Goal: Find specific page/section: Find specific page/section

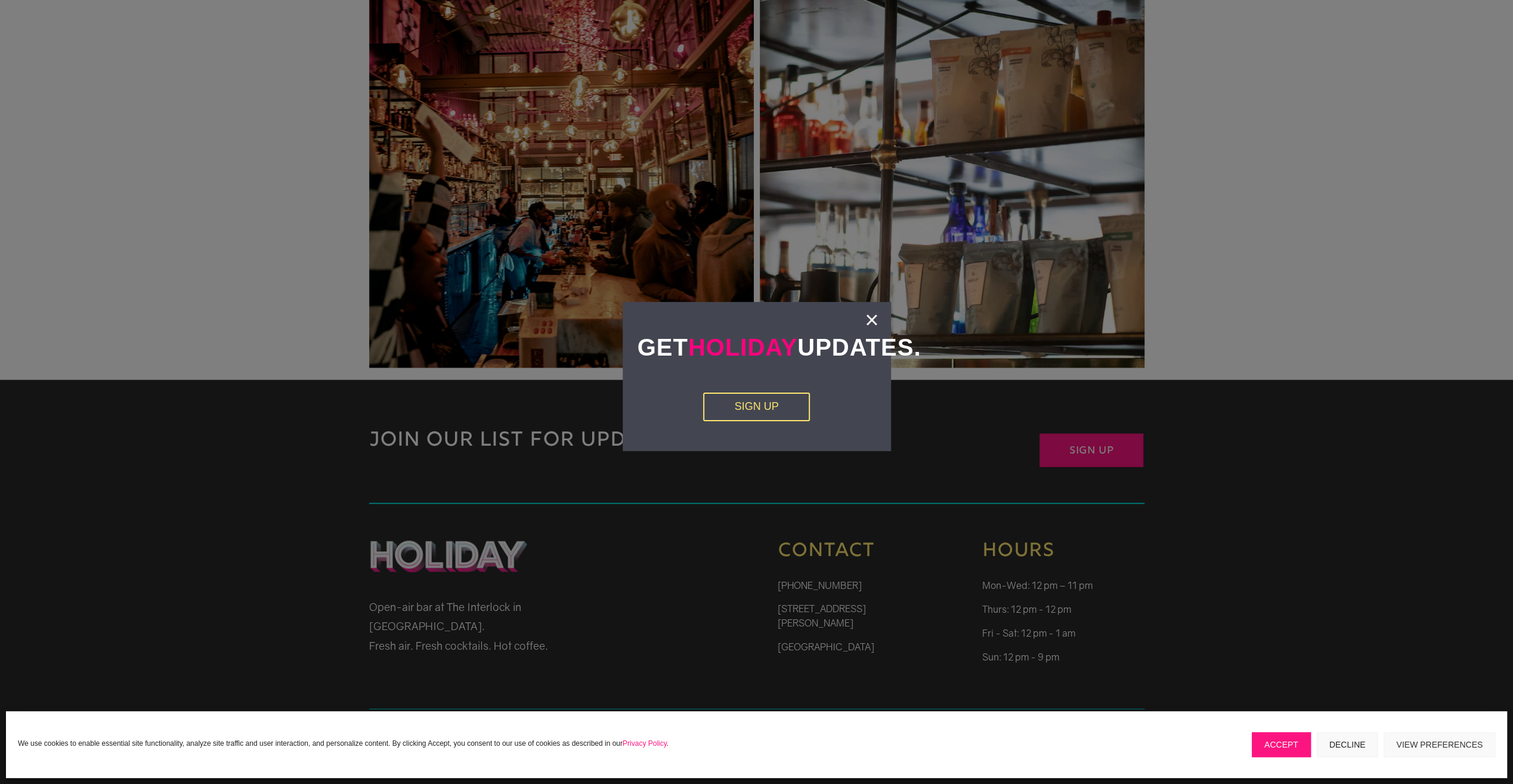
scroll to position [2752, 0]
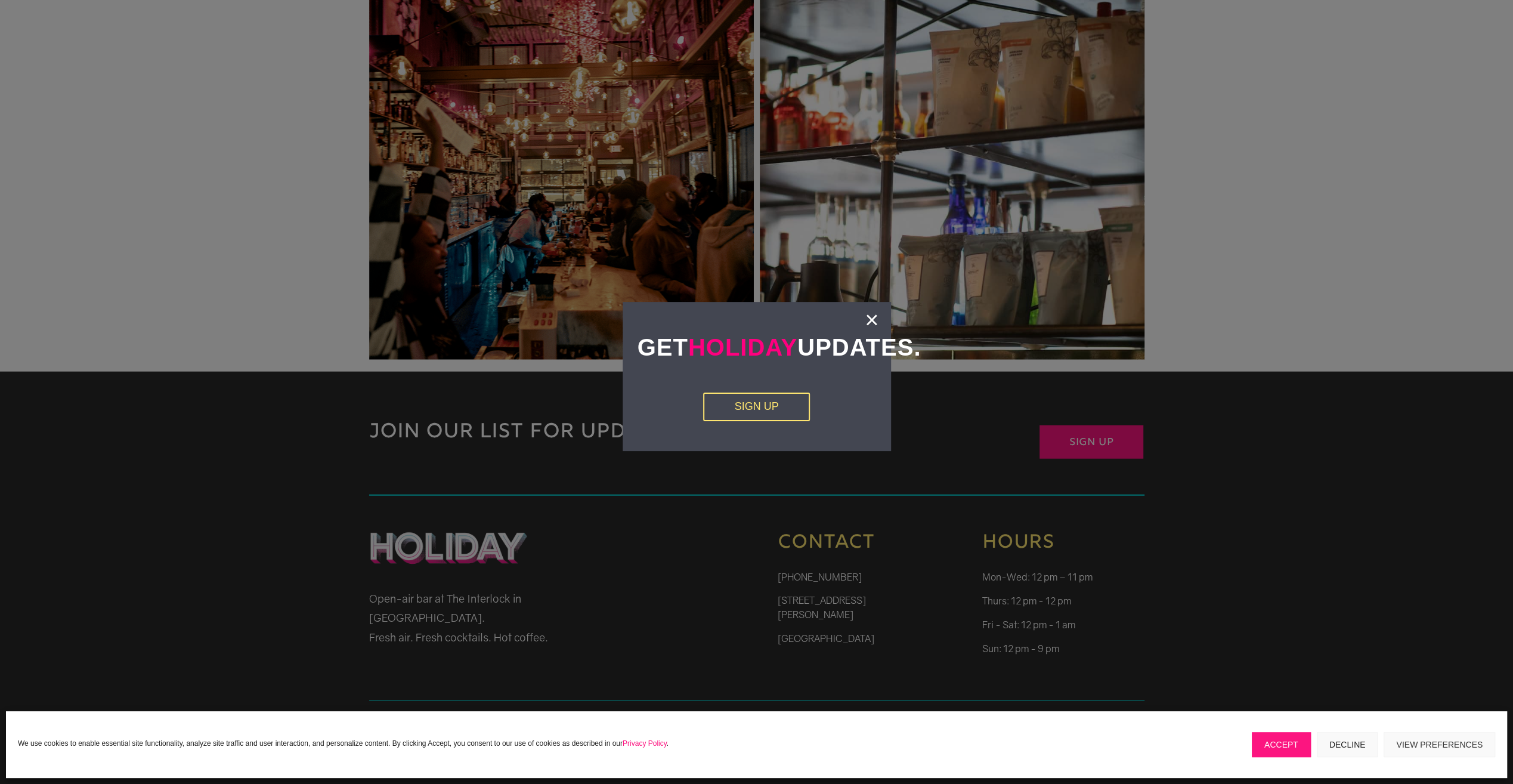
click at [880, 319] on div "Get Holiday Updates. Sign Up ×" at bounding box center [757, 376] width 268 height 149
click at [877, 321] on link "×" at bounding box center [872, 319] width 14 height 12
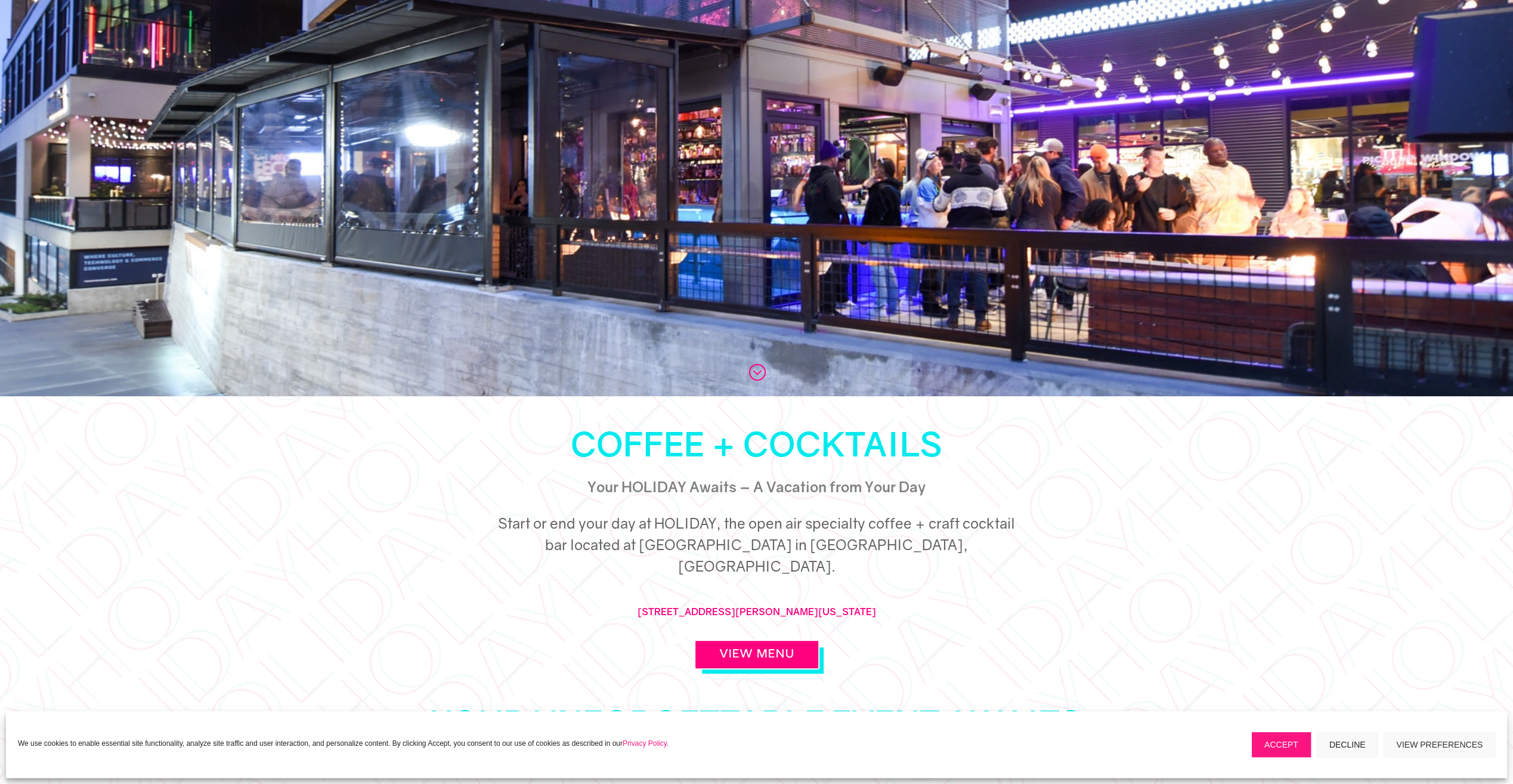
scroll to position [0, 0]
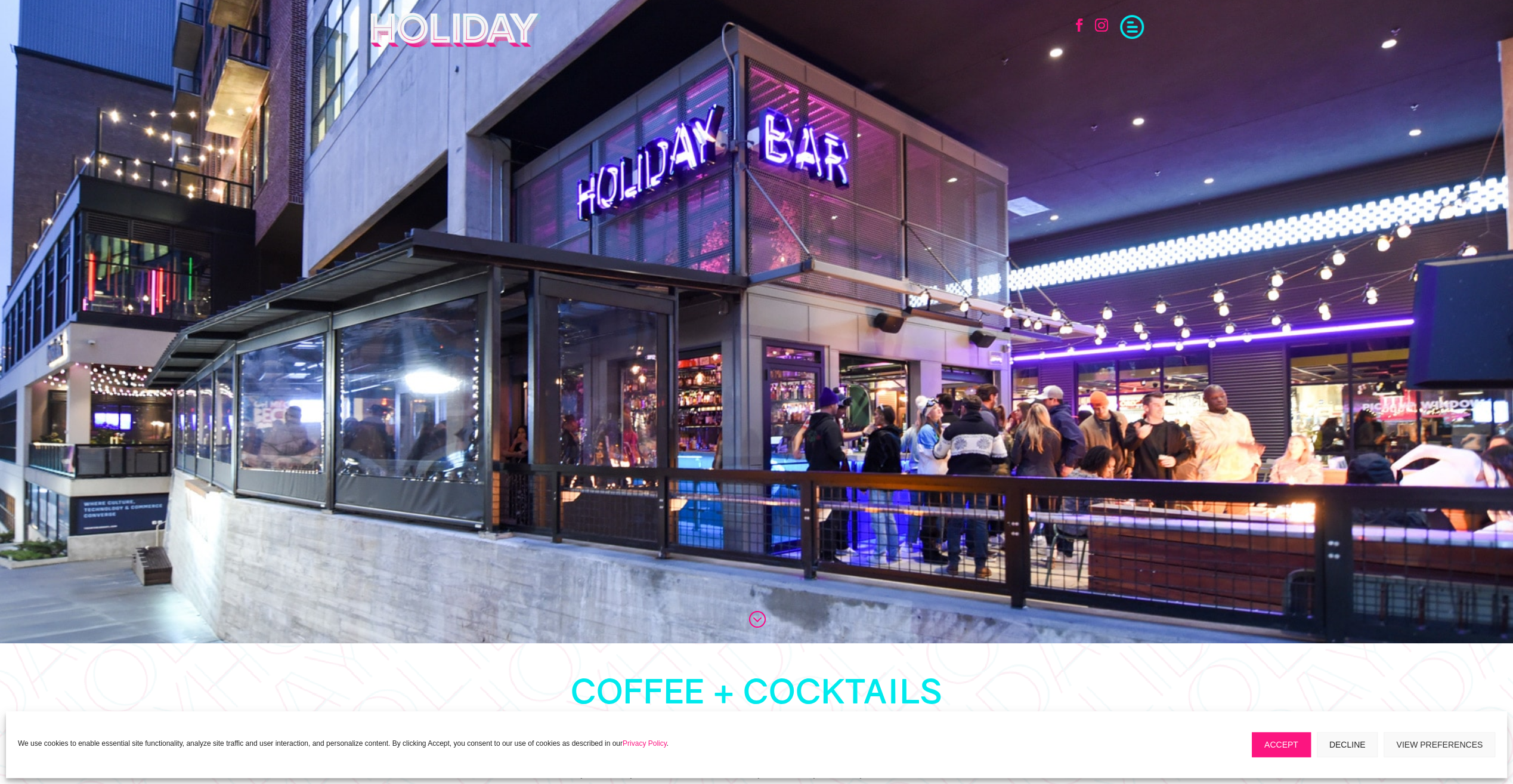
click at [1129, 24] on span at bounding box center [1132, 25] width 24 height 24
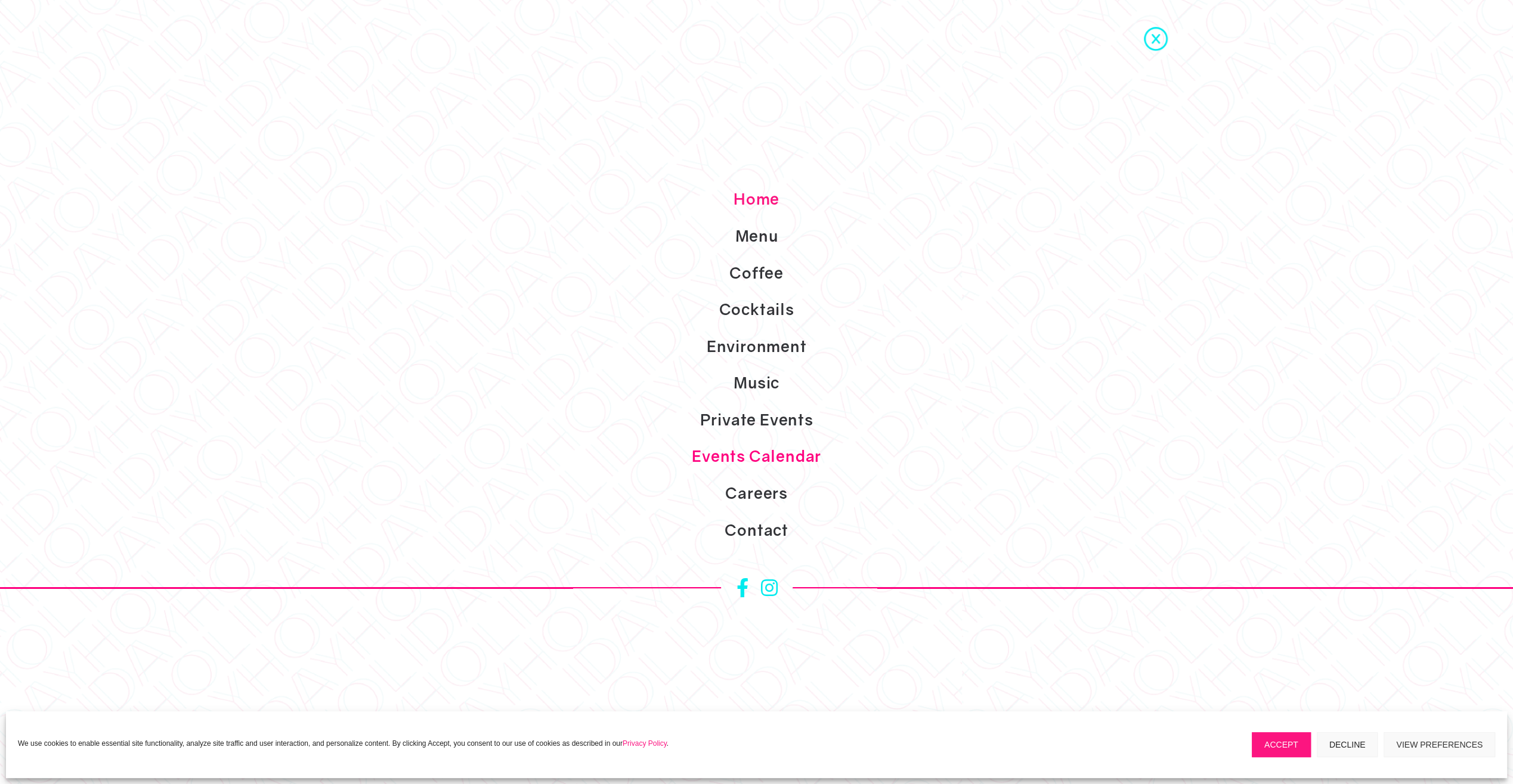
click at [789, 460] on link "Events Calendar" at bounding box center [756, 456] width 1513 height 37
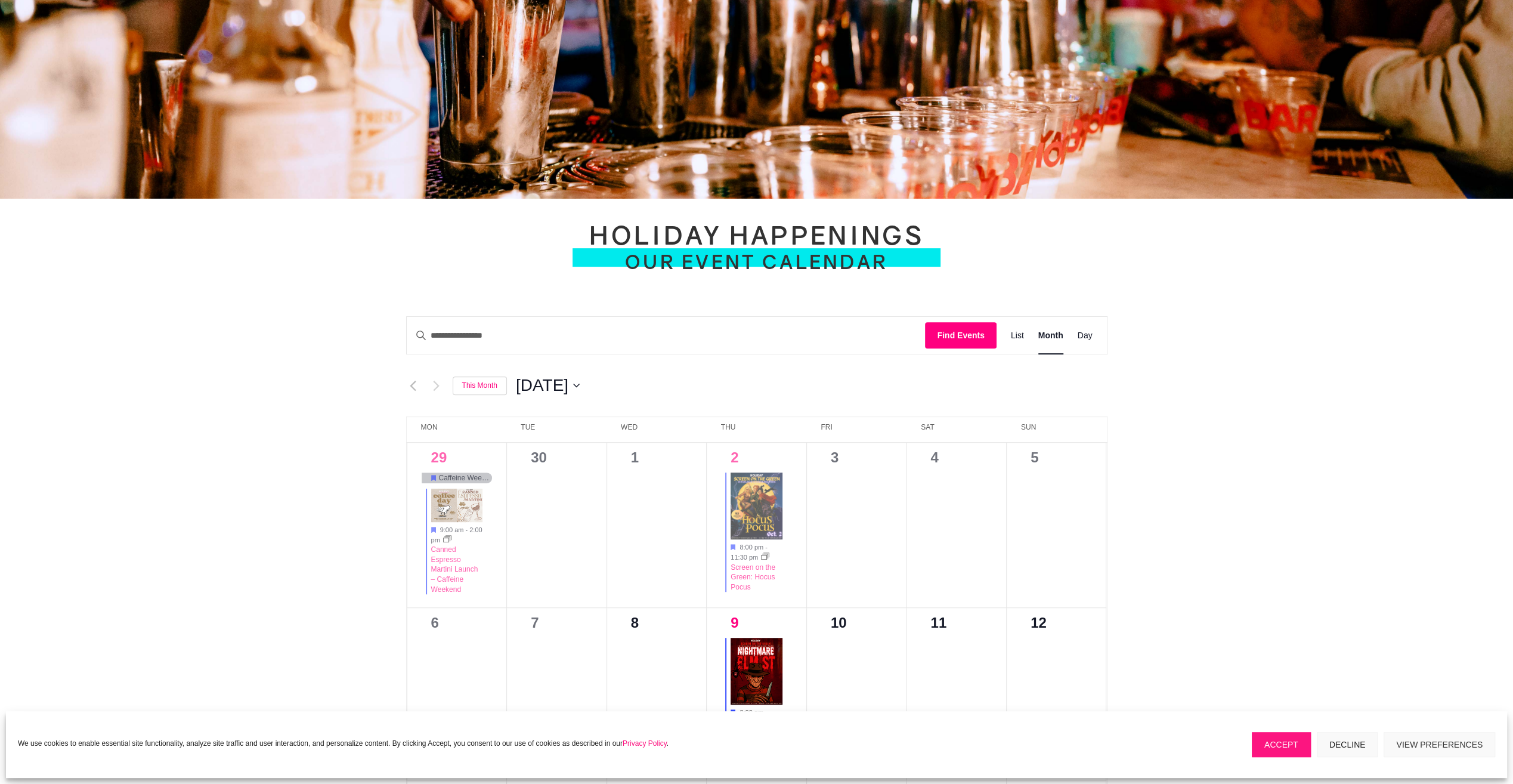
scroll to position [656, 0]
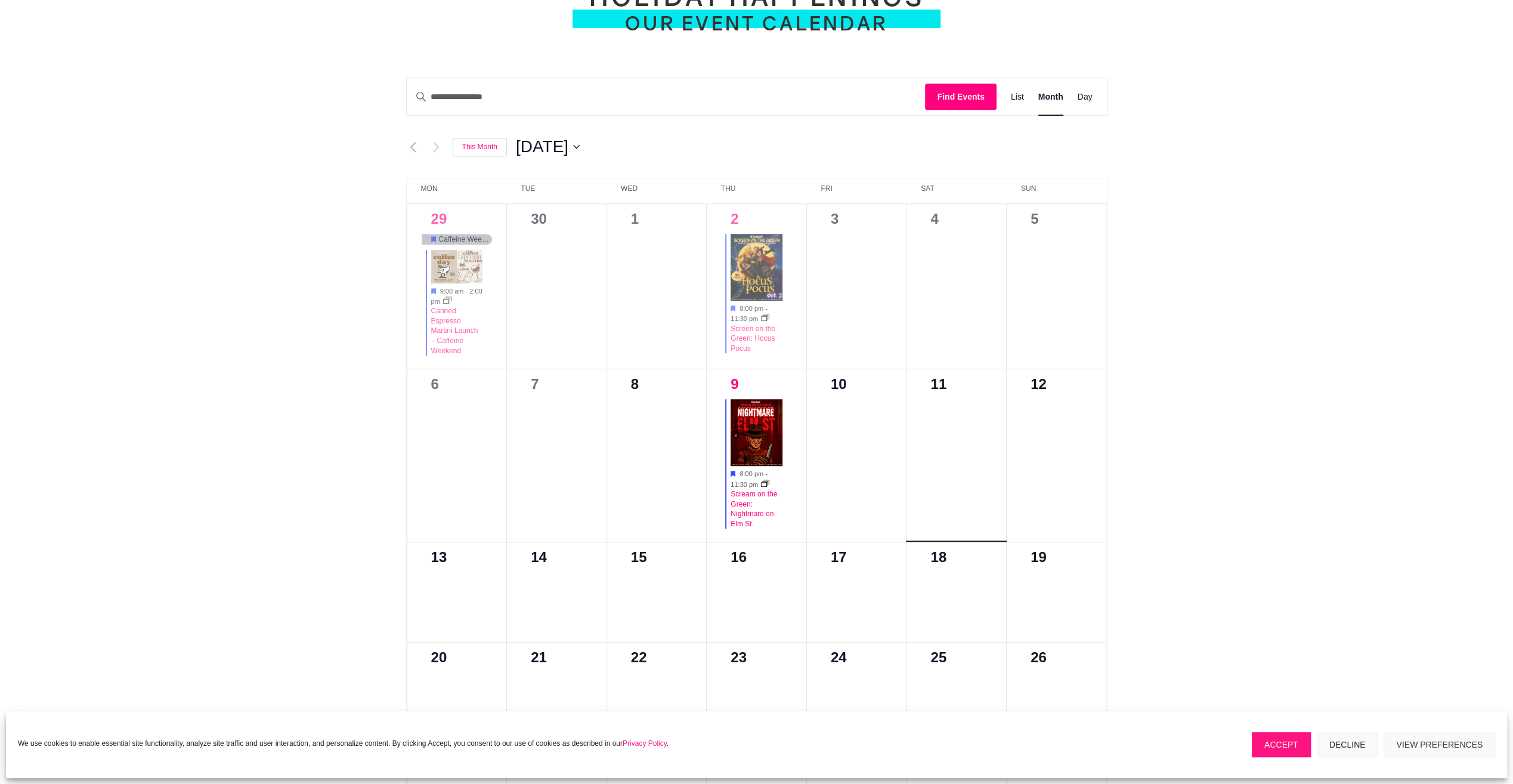
click at [940, 394] on div "0 events, 11" at bounding box center [957, 384] width 71 height 30
click at [938, 413] on div at bounding box center [957, 469] width 71 height 139
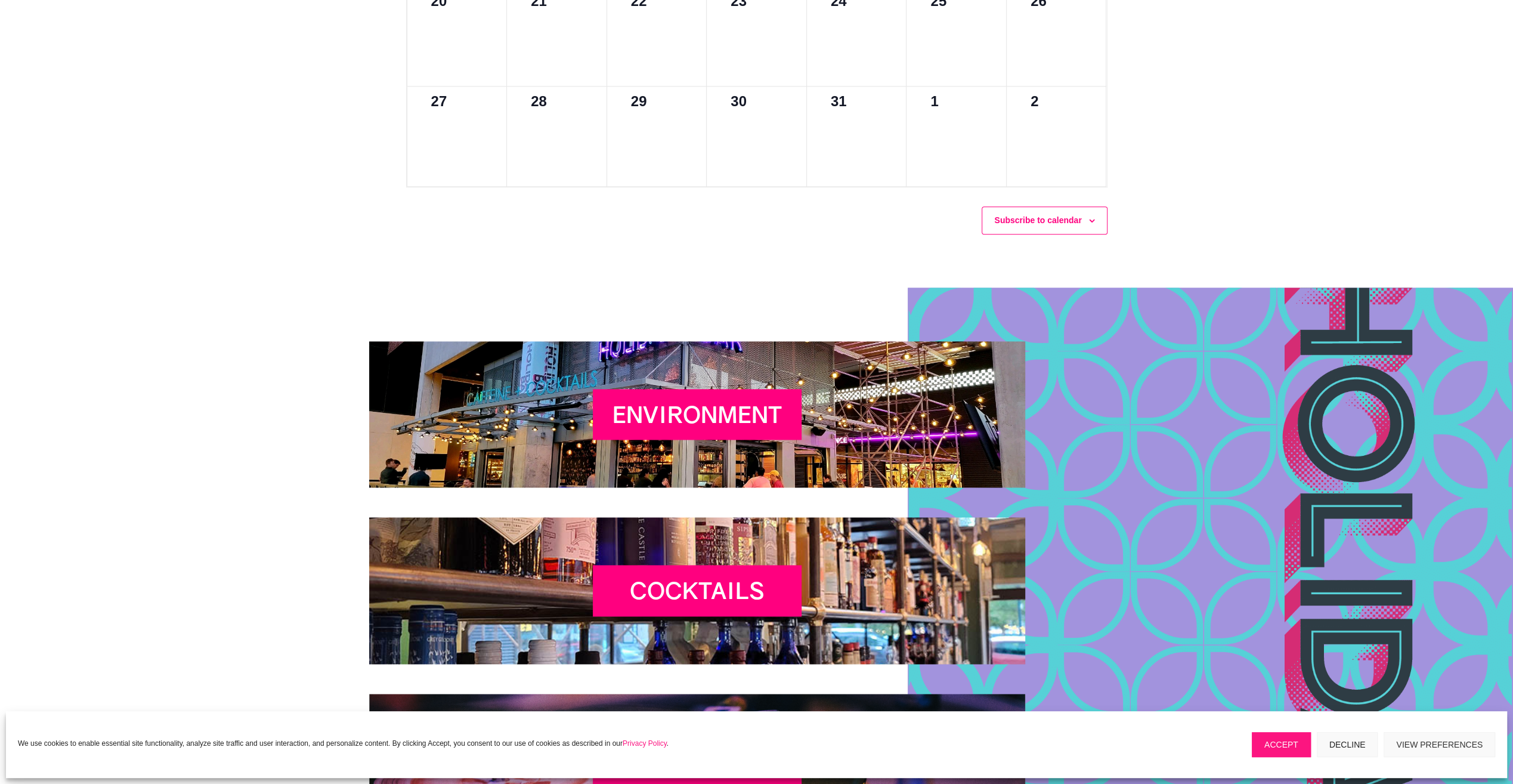
scroll to position [1670, 0]
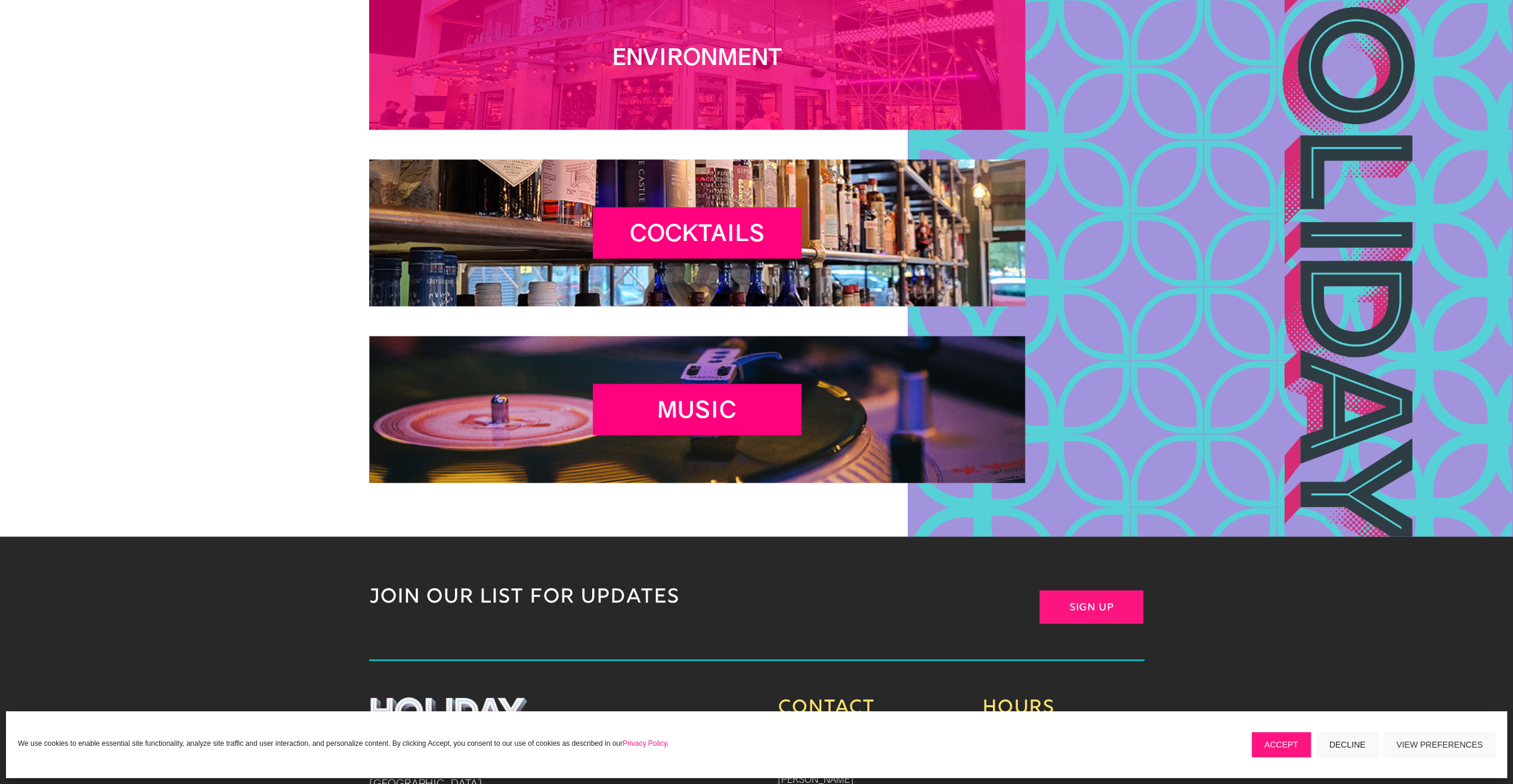
click at [722, 43] on h2 "Environment" at bounding box center [697, 59] width 209 height 33
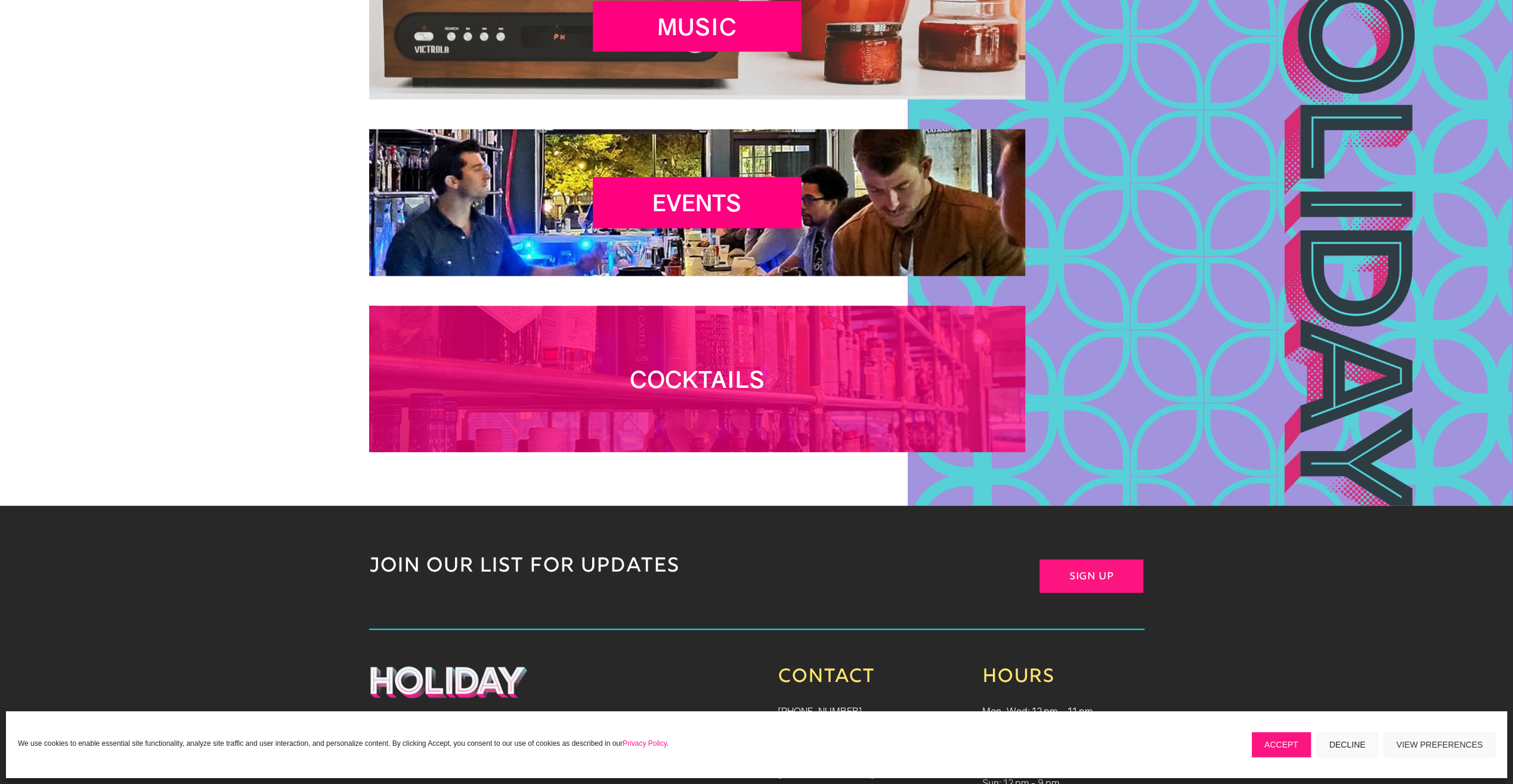
scroll to position [2899, 0]
